Goal: Find specific page/section: Find specific page/section

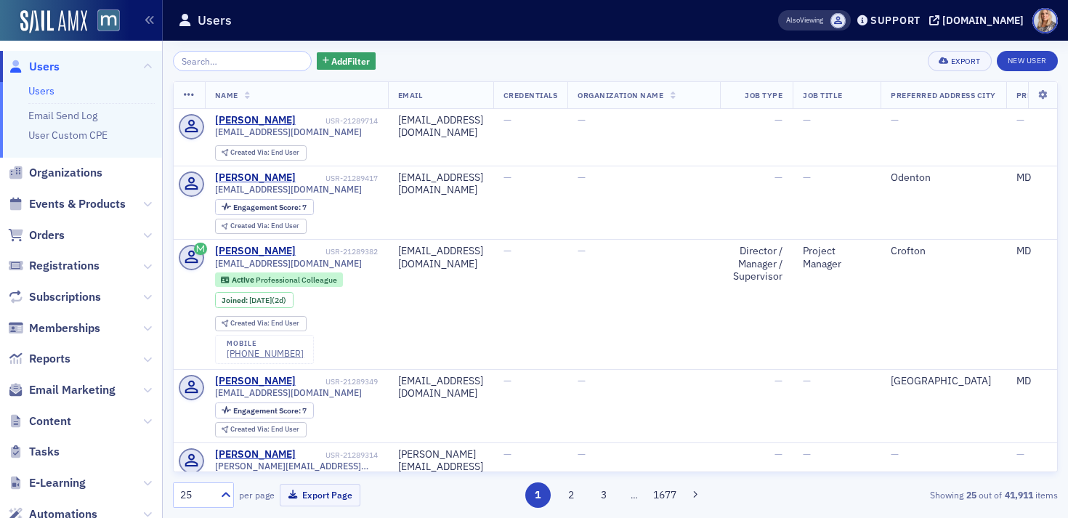
click at [200, 64] on input "search" at bounding box center [242, 61] width 139 height 20
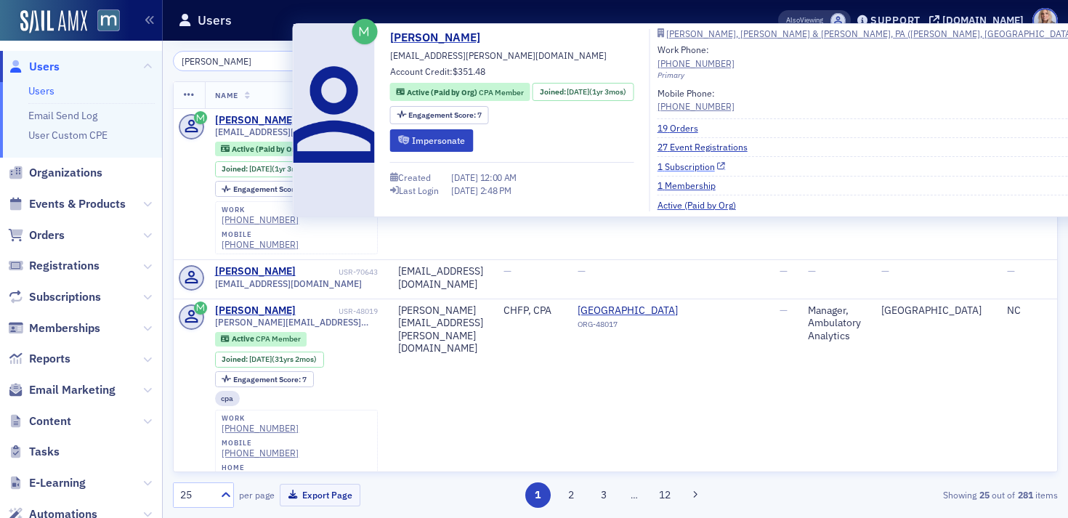
type input "Matthew Borme"
click at [716, 168] on link "1 Subscription" at bounding box center [692, 166] width 68 height 13
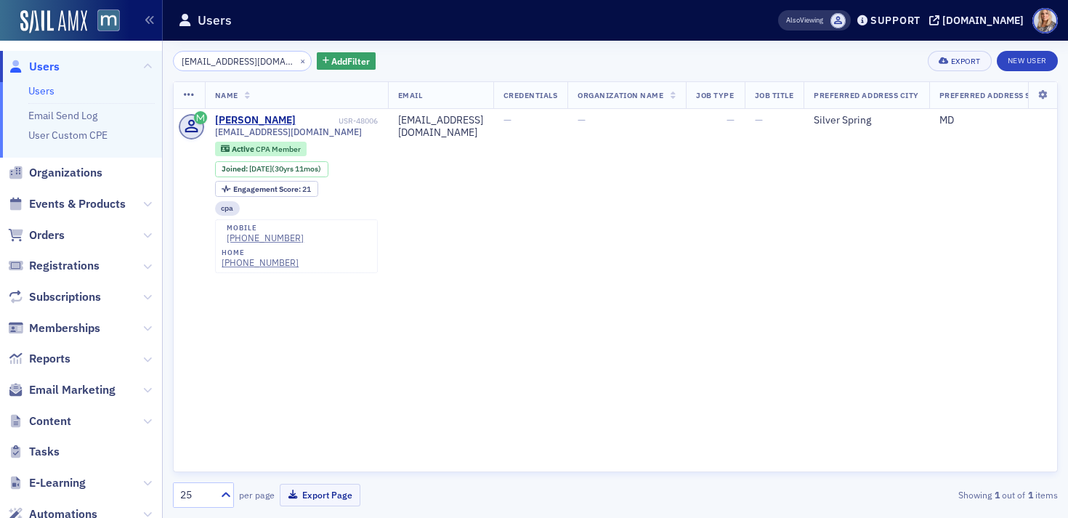
scroll to position [7, 0]
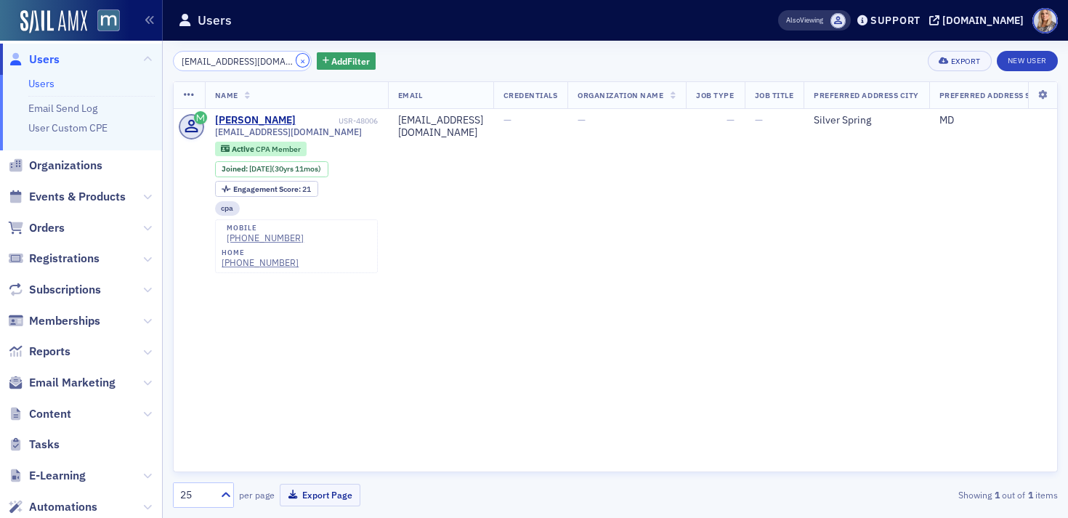
click at [296, 61] on button "×" at bounding box center [302, 60] width 13 height 13
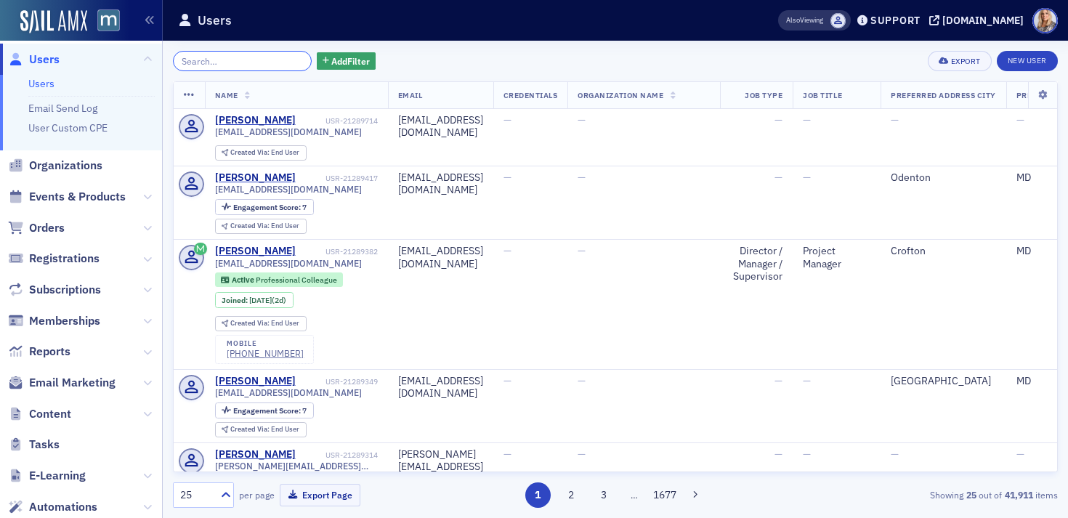
click at [251, 69] on input "search" at bounding box center [242, 61] width 139 height 20
paste input "Matthew Borme"
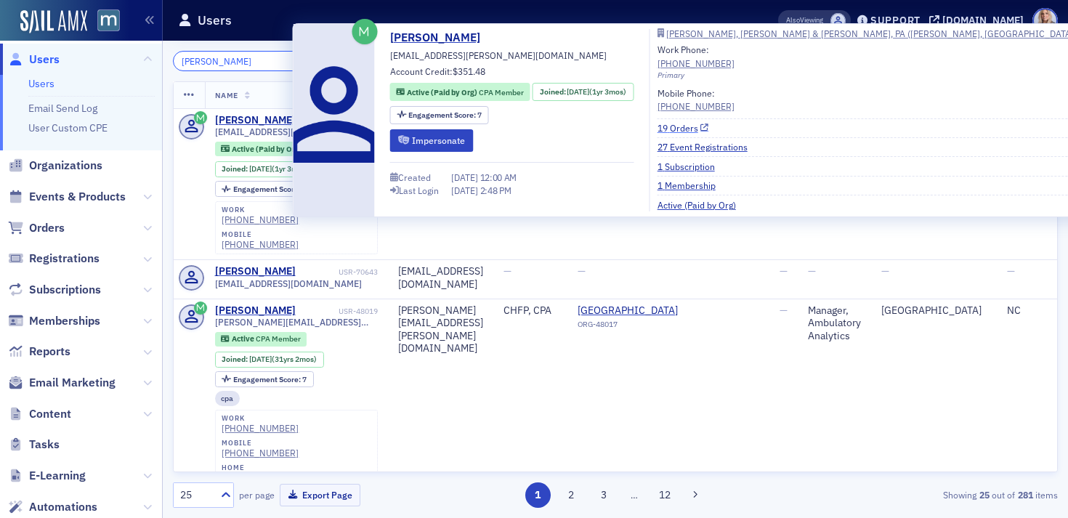
type input "Matthew Borme"
click at [700, 129] on link "19 Orders" at bounding box center [684, 127] width 52 height 13
